Goal: Task Accomplishment & Management: Use online tool/utility

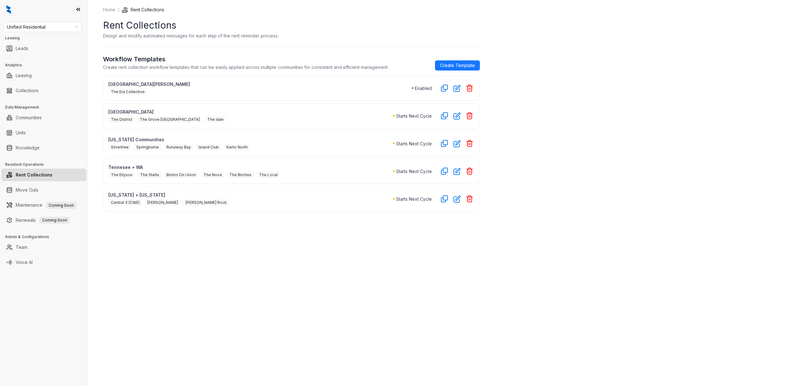
click at [116, 235] on div "Home / Rent Collections Rent Collections Design and modify automated messages f…" at bounding box center [446, 193] width 717 height 386
